Goal: Information Seeking & Learning: Find contact information

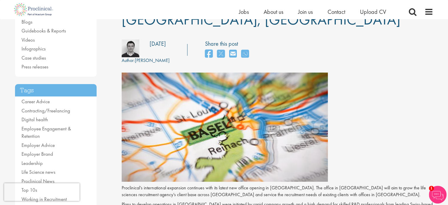
scroll to position [88, 0]
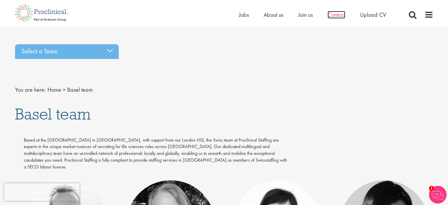
click at [337, 16] on span "Contact" at bounding box center [336, 15] width 18 height 8
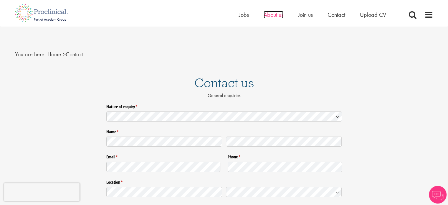
click at [269, 13] on span "About us" at bounding box center [274, 15] width 20 height 8
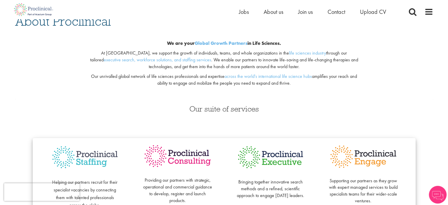
scroll to position [29, 0]
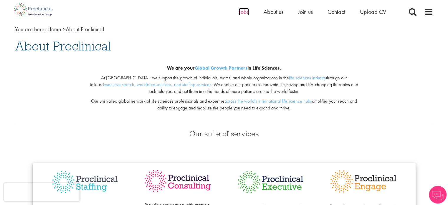
click at [239, 12] on span "Jobs" at bounding box center [244, 12] width 10 height 8
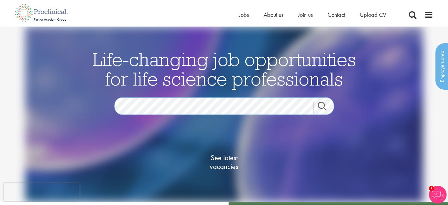
scroll to position [26, 0]
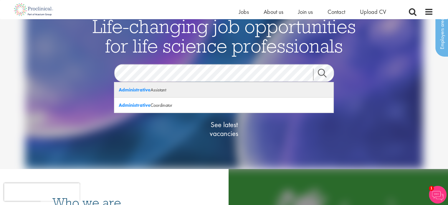
click at [168, 90] on div "Administrative Assistant" at bounding box center [223, 89] width 219 height 15
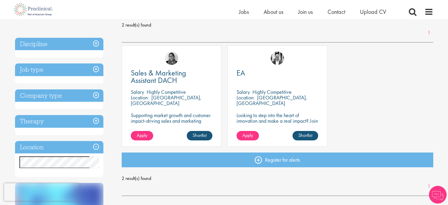
scroll to position [88, 0]
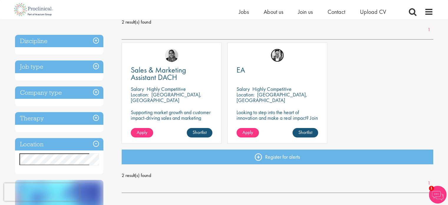
click at [277, 53] on img at bounding box center [277, 55] width 13 height 13
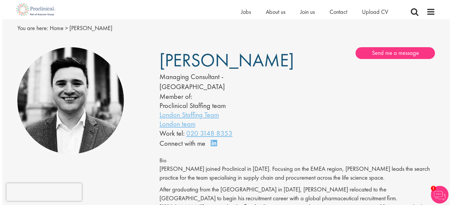
scroll to position [29, 0]
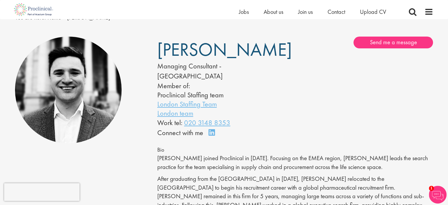
drag, startPoint x: 153, startPoint y: 52, endPoint x: 256, endPoint y: 63, distance: 103.1
click at [254, 56] on div "Edward Little Managing Consultant - EU Member of: Proclinical Staffing team Lon…" at bounding box center [224, 87] width 142 height 101
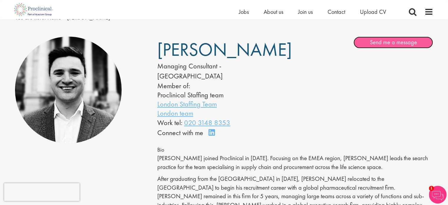
click at [373, 44] on link "Send me a message" at bounding box center [393, 43] width 80 height 12
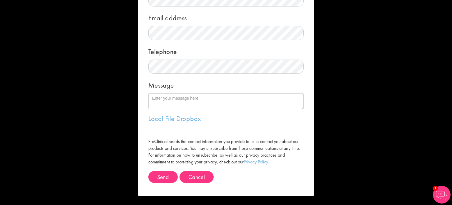
scroll to position [0, 0]
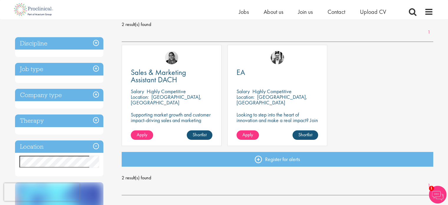
scroll to position [88, 0]
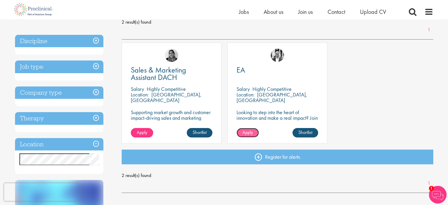
click at [248, 134] on span "Apply" at bounding box center [247, 132] width 11 height 6
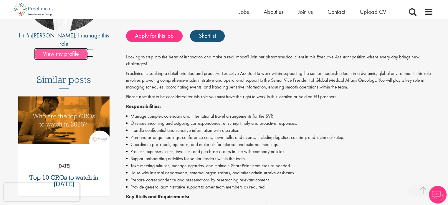
click at [64, 48] on span "View my profile" at bounding box center [61, 54] width 54 height 12
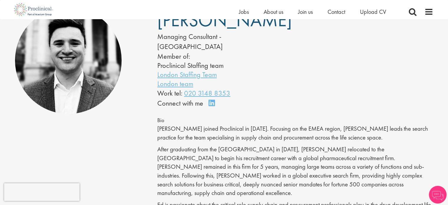
scroll to position [29, 0]
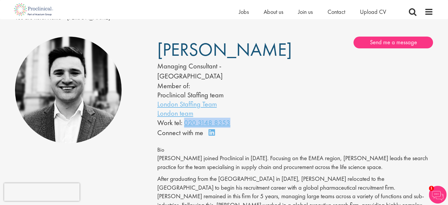
drag, startPoint x: 237, startPoint y: 111, endPoint x: 292, endPoint y: 97, distance: 57.1
click at [185, 117] on div "Work tel: [PHONE_NUMBER]" at bounding box center [217, 122] width 120 height 10
copy link "020 3148 8353"
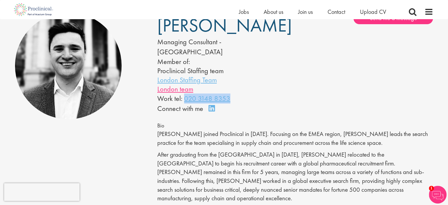
scroll to position [88, 0]
